Goal: Entertainment & Leisure: Consume media (video, audio)

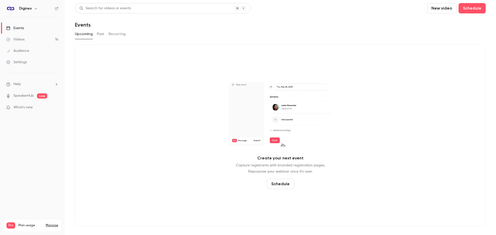
click at [26, 40] on link "Videos 16" at bounding box center [32, 39] width 65 height 11
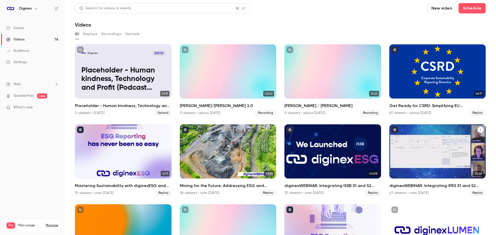
click at [405, 185] on h2 "diginexWEBINAR: Integrating IFRS S1 and S2 Standards in diginexESG" at bounding box center [437, 186] width 97 height 6
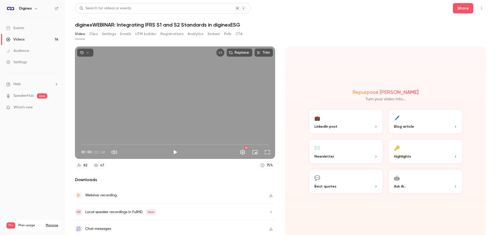
scroll to position [1, 0]
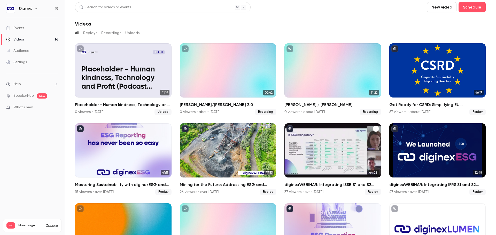
click at [350, 182] on h2 "diginexWEBINAR: Integrating ISSB S1 and S2 Standards in diginexESG - Asia event" at bounding box center [332, 185] width 97 height 6
